Goal: Task Accomplishment & Management: Use online tool/utility

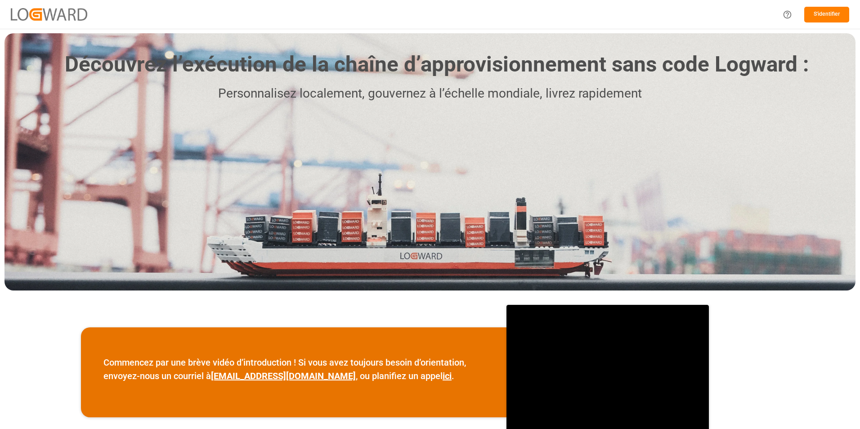
click at [823, 16] on button "S'identifier" at bounding box center [826, 15] width 45 height 16
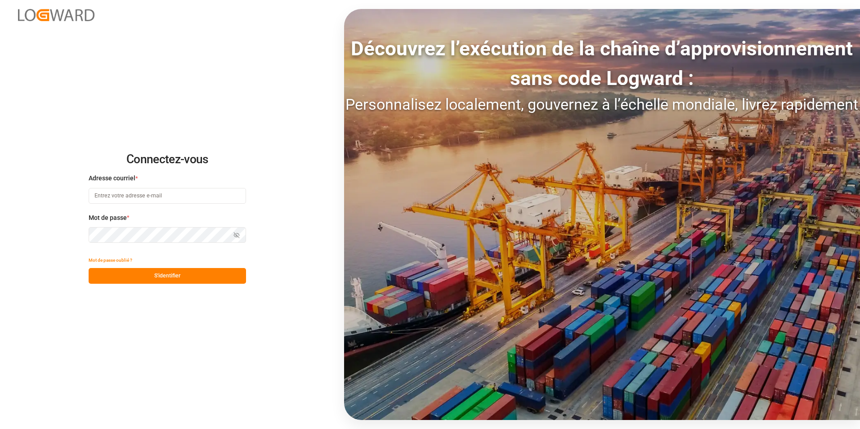
click at [210, 198] on input at bounding box center [167, 196] width 157 height 16
paste input "[EMAIL_ADDRESS][DOMAIN_NAME]"
type input "[EMAIL_ADDRESS][DOMAIN_NAME]"
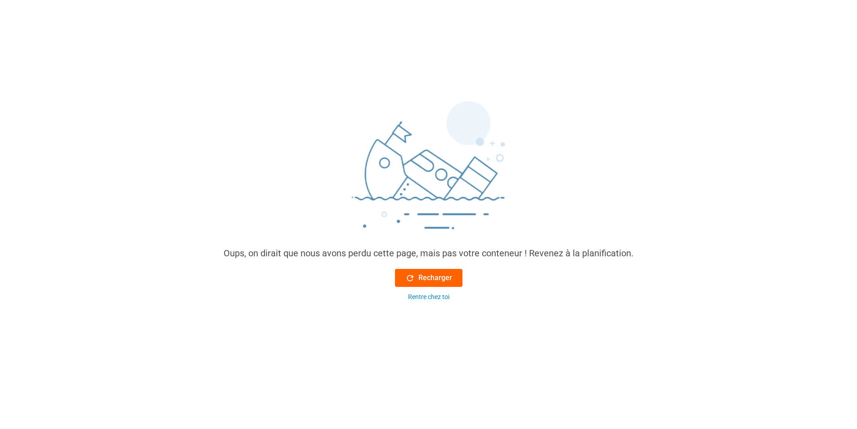
click at [434, 273] on font "Recharger" at bounding box center [435, 278] width 34 height 11
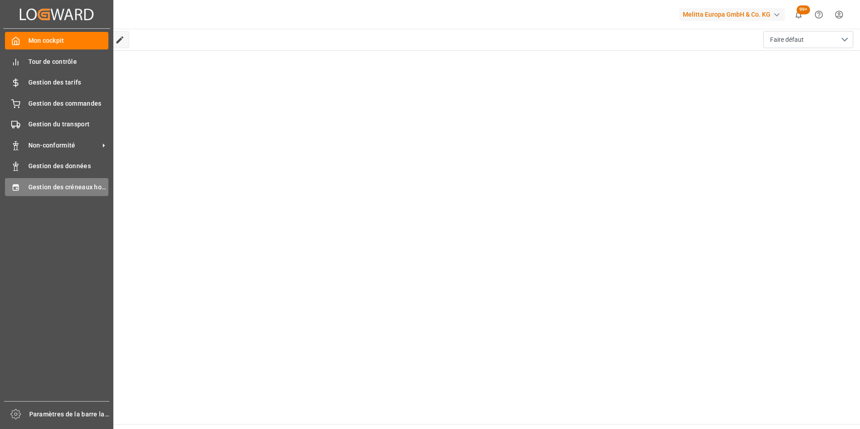
click at [78, 183] on span "Gestion des créneaux horaires" at bounding box center [68, 187] width 81 height 9
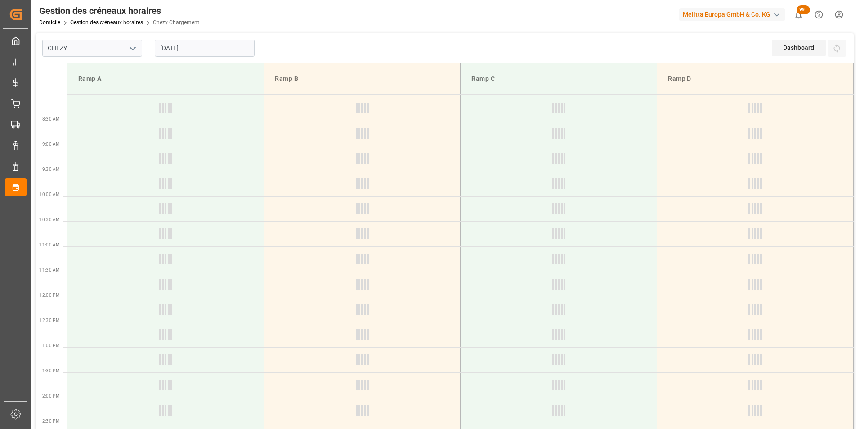
type input "Chezy Loading"
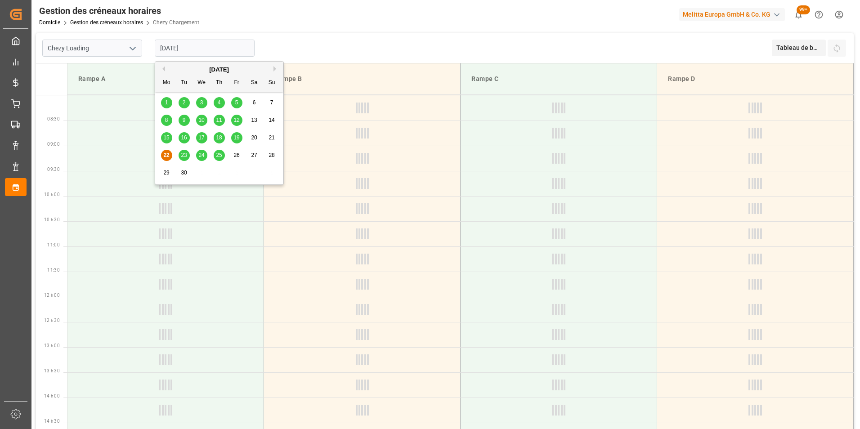
click at [191, 52] on input "[DATE]" at bounding box center [205, 48] width 100 height 17
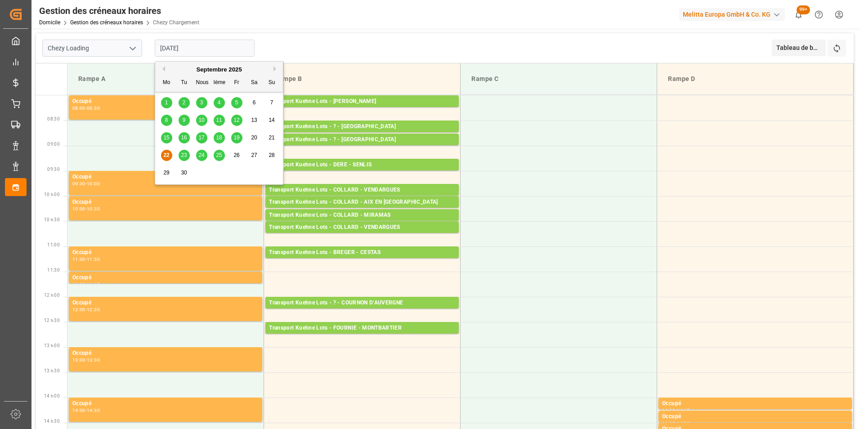
click at [220, 136] on span "18" at bounding box center [219, 138] width 6 height 6
type input "[DATE]"
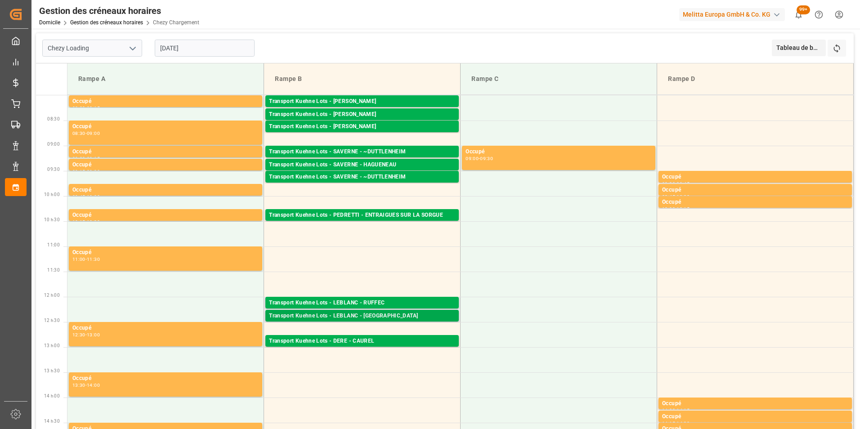
click at [391, 314] on div "Transport Kuehne Lots - LEBLANC - [GEOGRAPHIC_DATA]" at bounding box center [362, 316] width 186 height 9
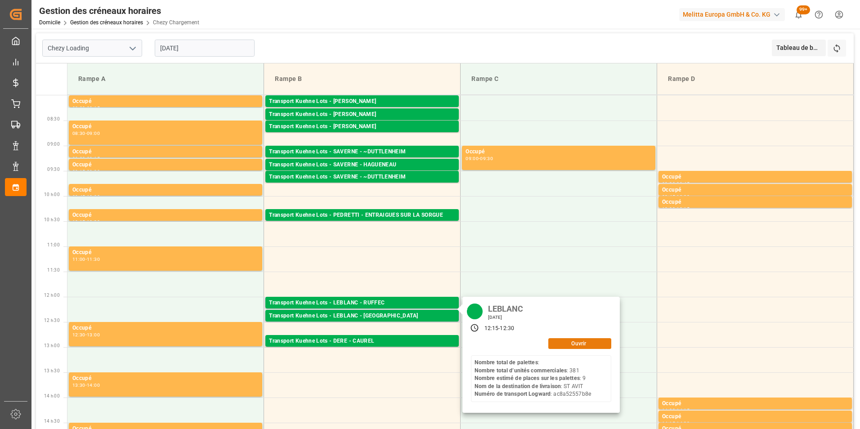
click at [566, 340] on button "Ouvrir" at bounding box center [579, 343] width 63 height 11
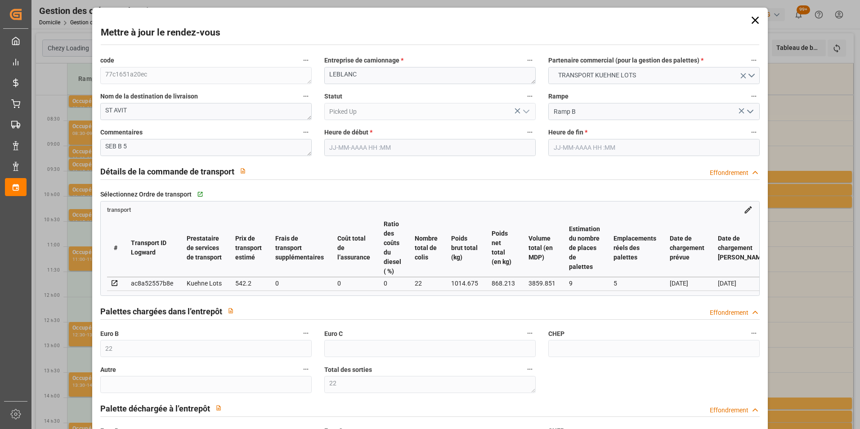
type input "22"
type input "36"
type input "9"
type input "5"
type input "542.2"
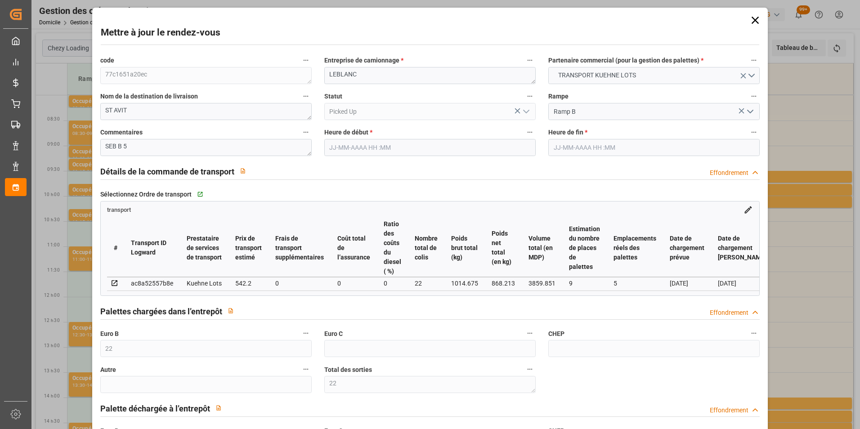
type input "0"
type input "542.2"
type input "0"
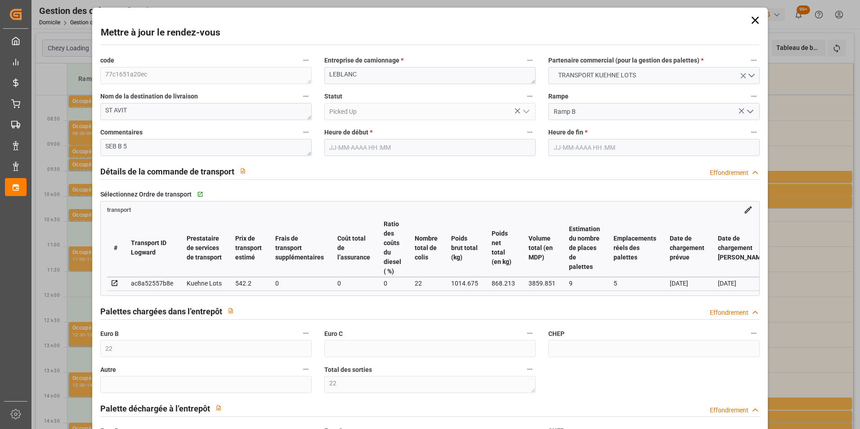
type input "22"
type input "868.213"
type input "1957.675"
type input "3859.851"
type input "40"
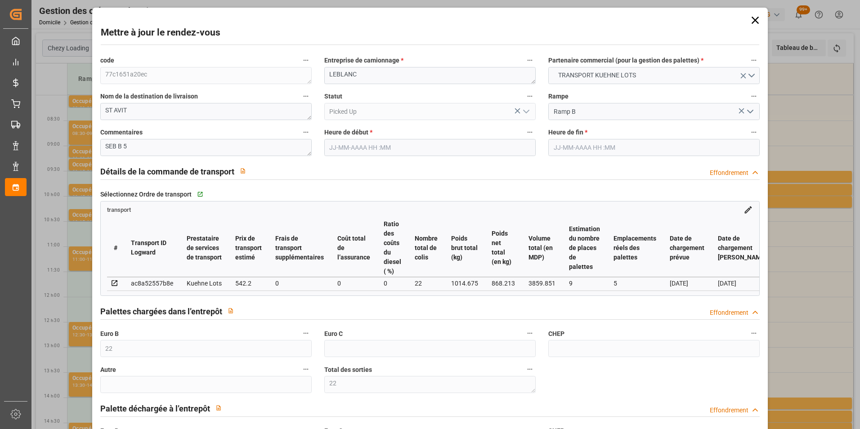
type input "0"
type input "381"
type input "22"
type input "101"
type input "1014.675"
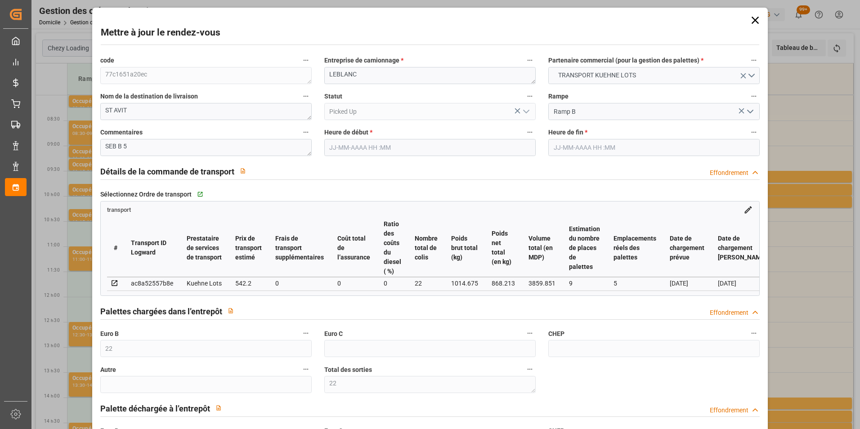
type input "0"
type input "4710.8598"
type input "0"
type input "21"
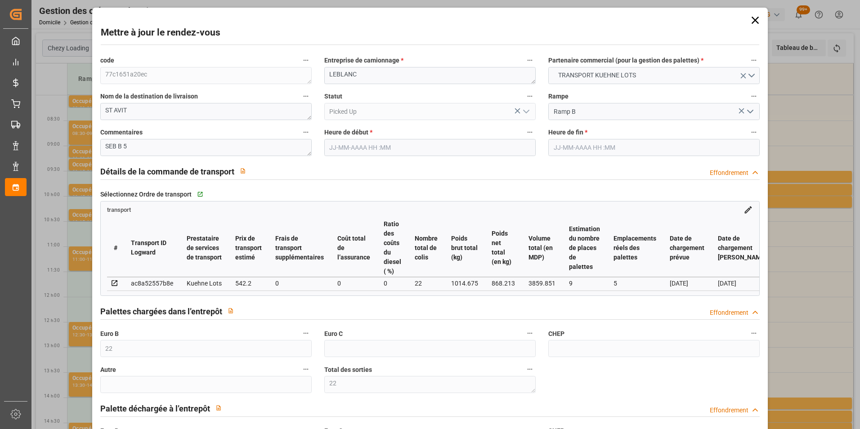
type input "35"
type input "[DATE] 12:15"
type input "[DATE] 12:30"
type input "[DATE] 12:42"
type input "[DATE] 11:26"
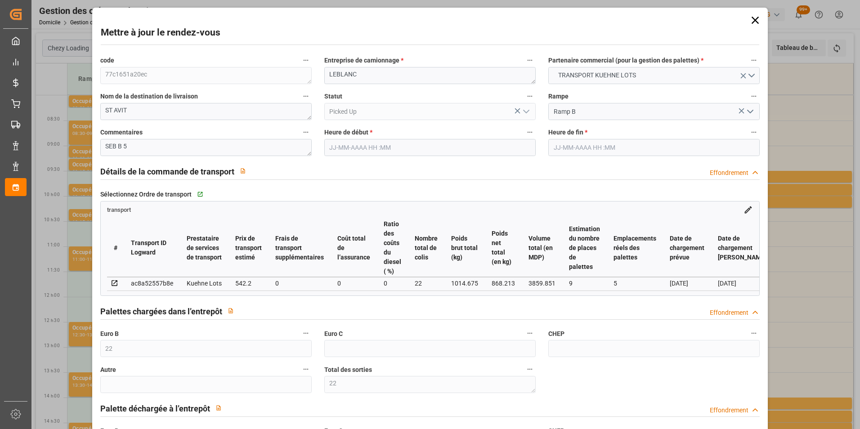
type input "[DATE]"
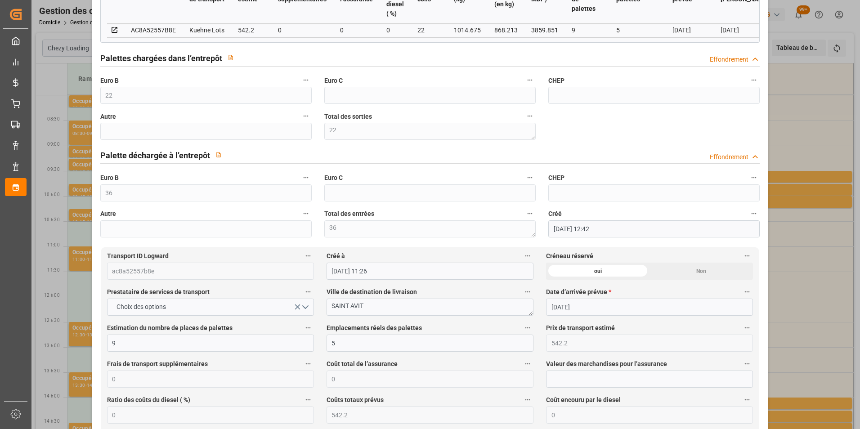
scroll to position [270, 0]
